Goal: Transaction & Acquisition: Subscribe to service/newsletter

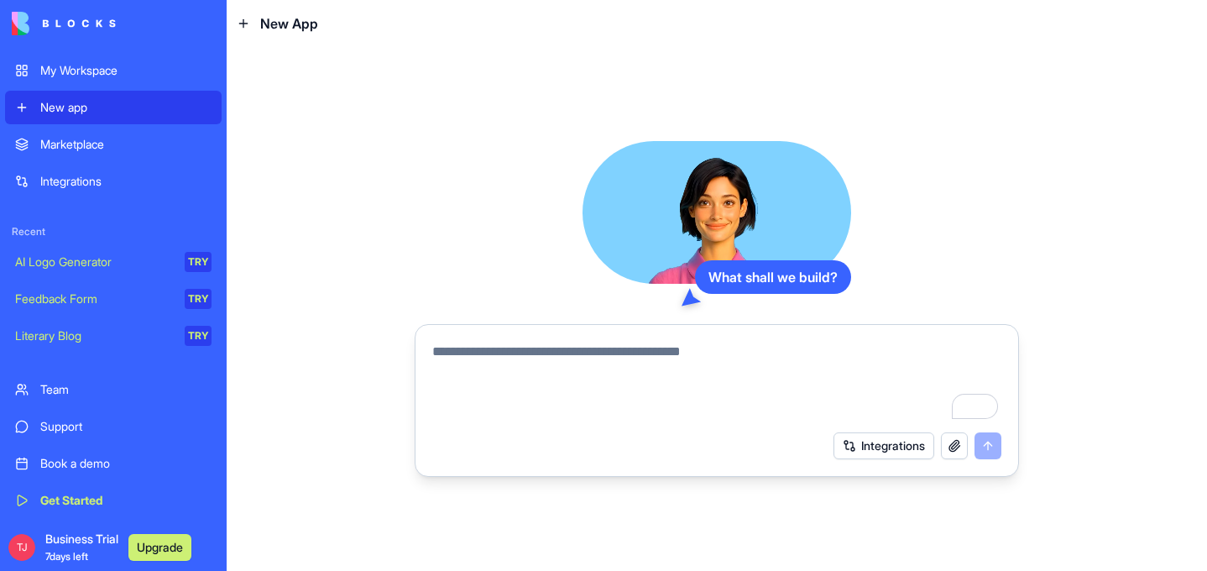
click at [61, 542] on span "Business Trial 7 days left" at bounding box center [81, 548] width 73 height 34
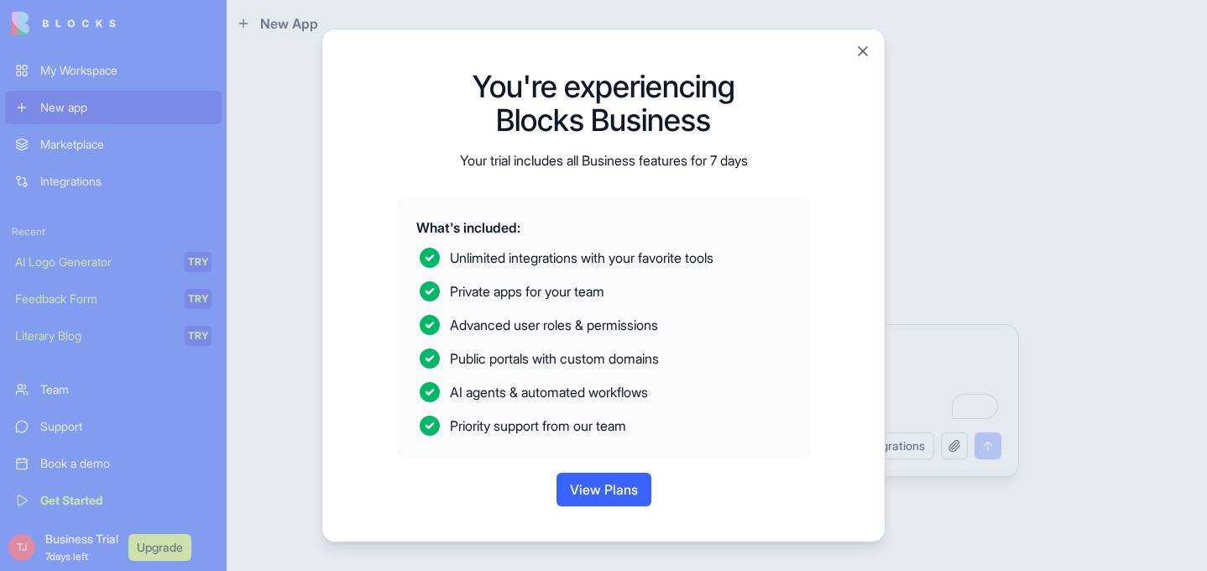
click at [322, 452] on div "You're experiencing Blocks Business Your trial includes all Business features f…" at bounding box center [604, 286] width 564 height 514
click at [606, 503] on button "View Plans" at bounding box center [604, 490] width 95 height 34
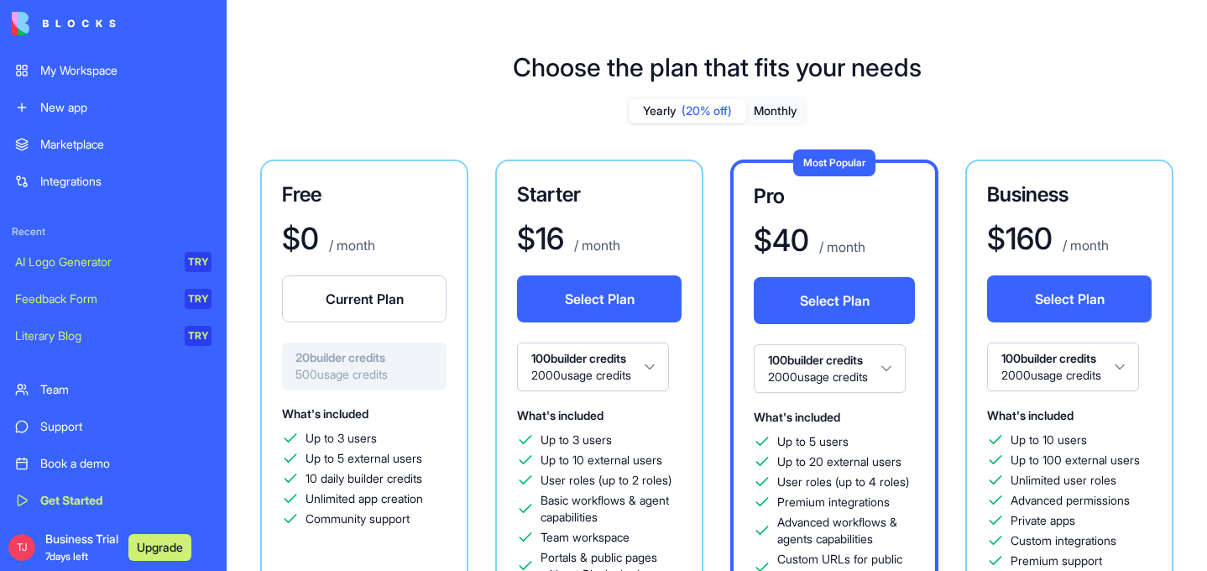
click at [526, 411] on span "What's included" at bounding box center [560, 415] width 86 height 14
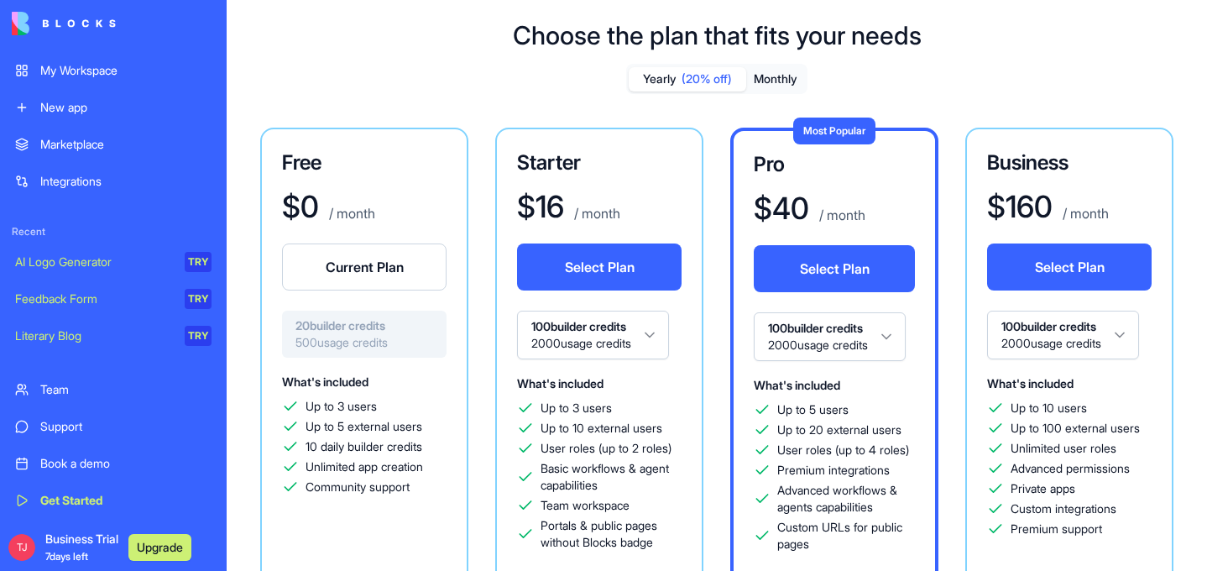
scroll to position [34, 0]
